Goal: Task Accomplishment & Management: Manage account settings

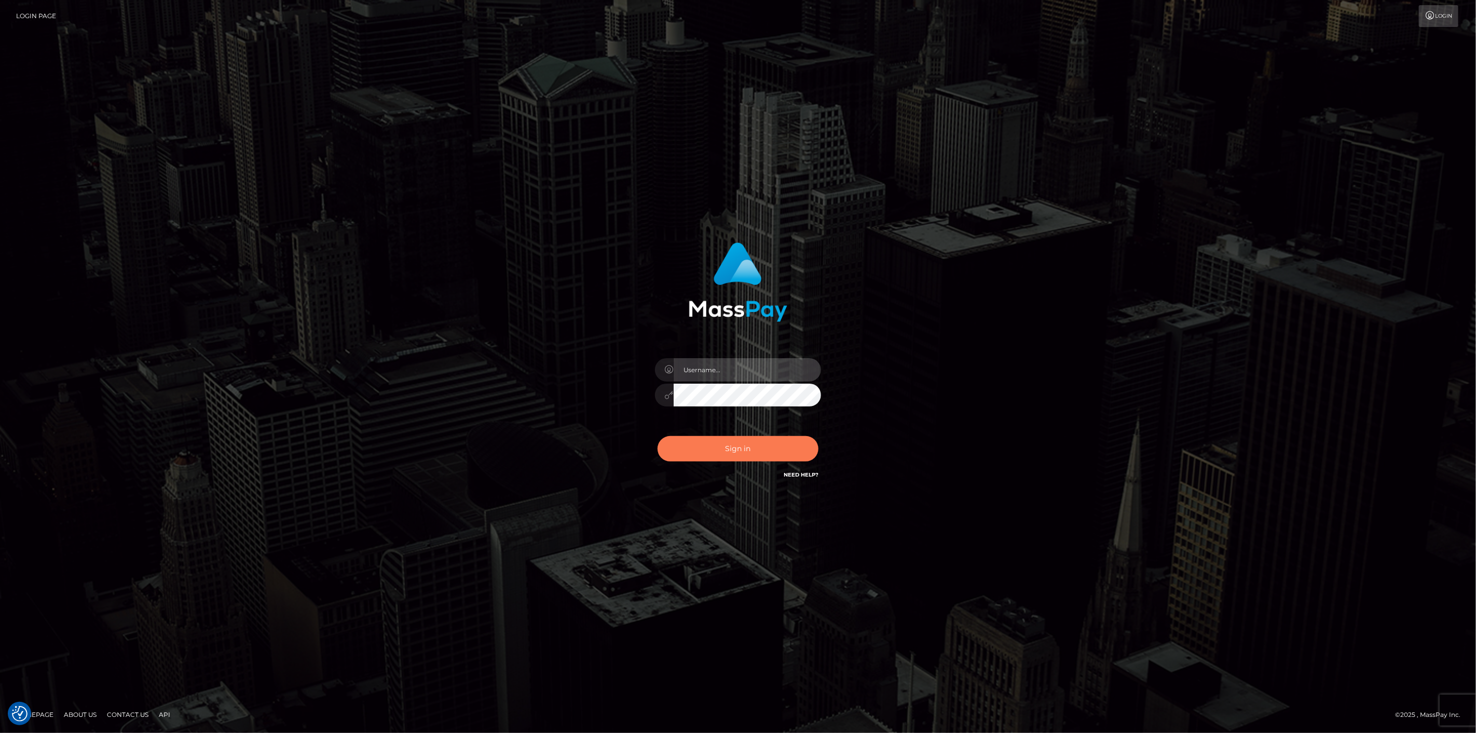
type input "scott.cm"
click at [766, 452] on button "Sign in" at bounding box center [738, 448] width 161 height 25
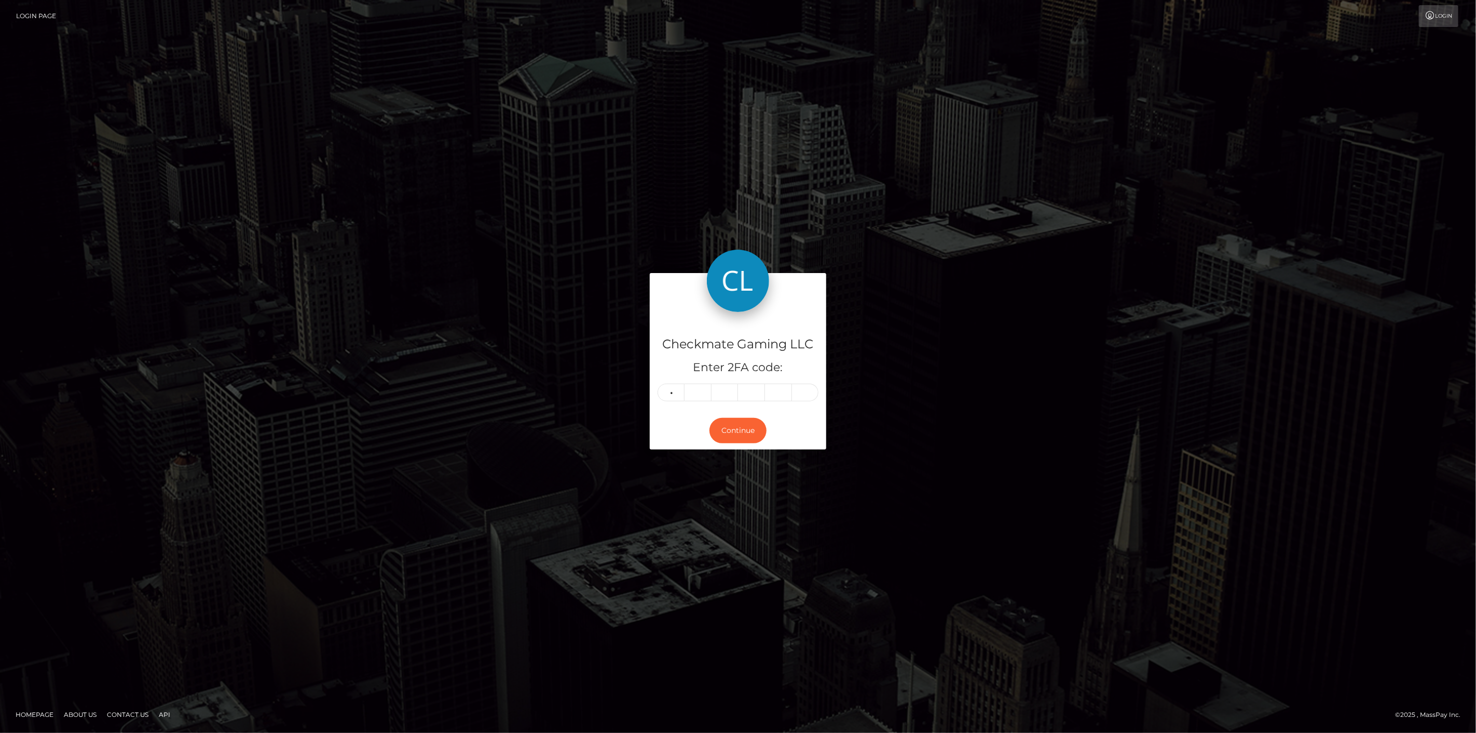
type input "3"
type input "0"
type input "7"
type input "6"
type input "8"
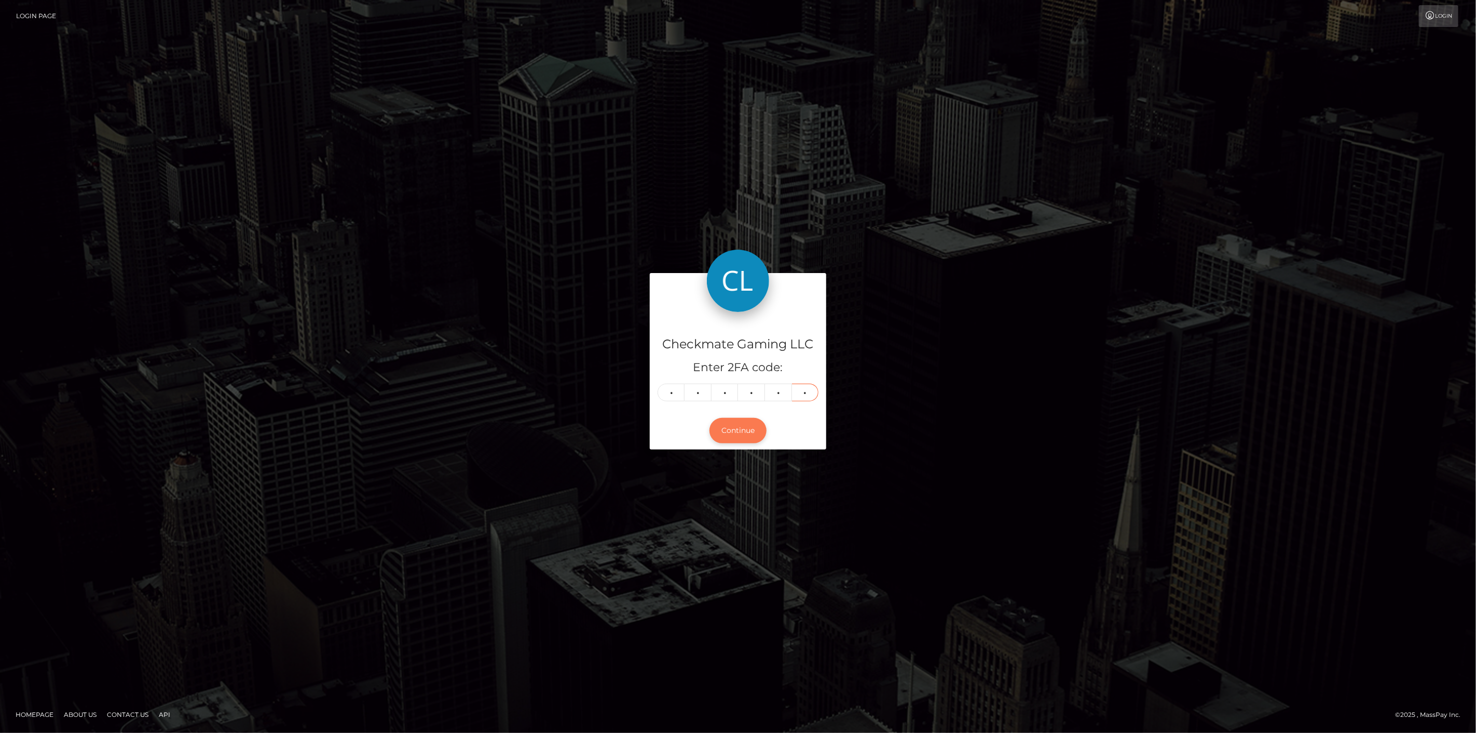
type input "5"
click at [729, 438] on button "Continue" at bounding box center [737, 430] width 57 height 25
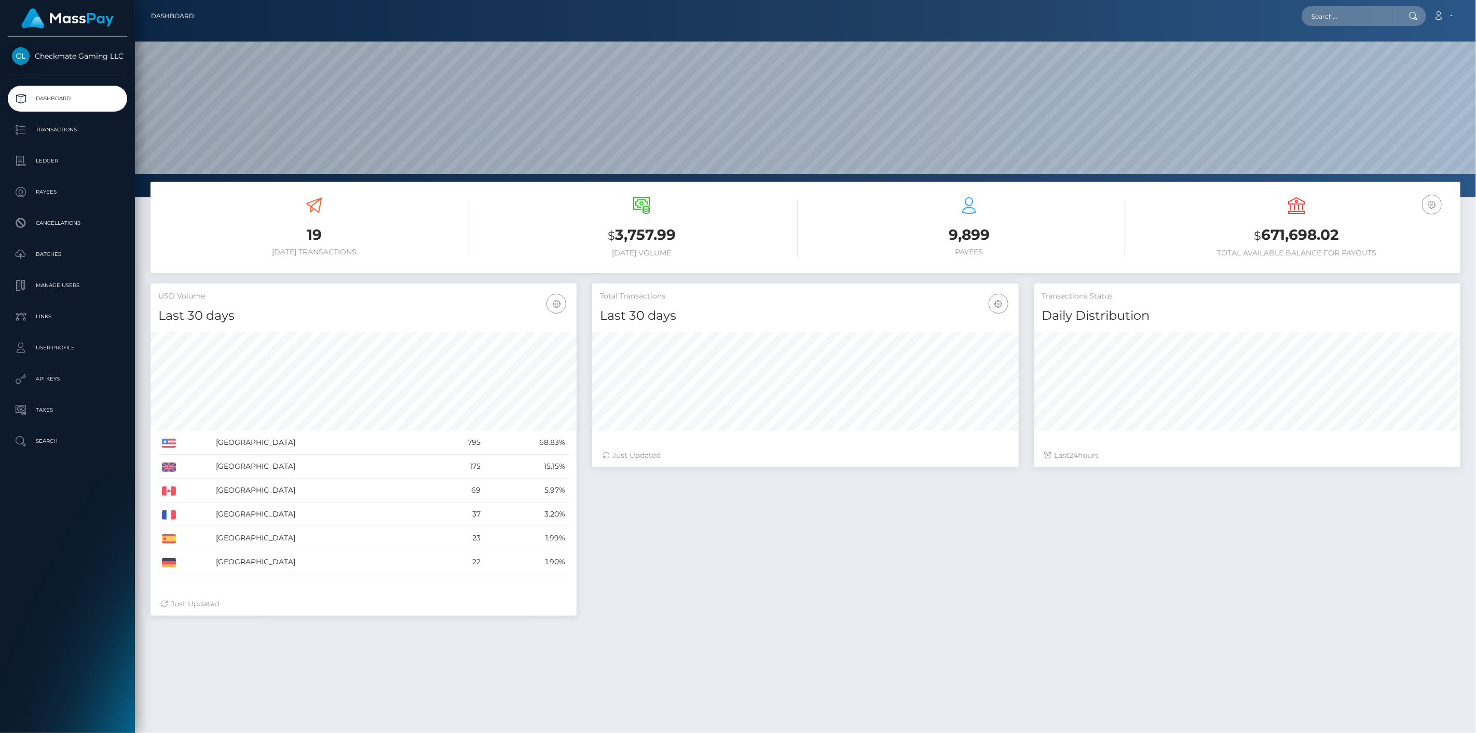
scroll to position [184, 427]
drag, startPoint x: 1346, startPoint y: 234, endPoint x: 1239, endPoint y: 235, distance: 106.9
click at [1239, 235] on h3 "$ 671,698.02" at bounding box center [1297, 235] width 312 height 21
copy h3 "$ 671,698.02"
